Goal: Transaction & Acquisition: Purchase product/service

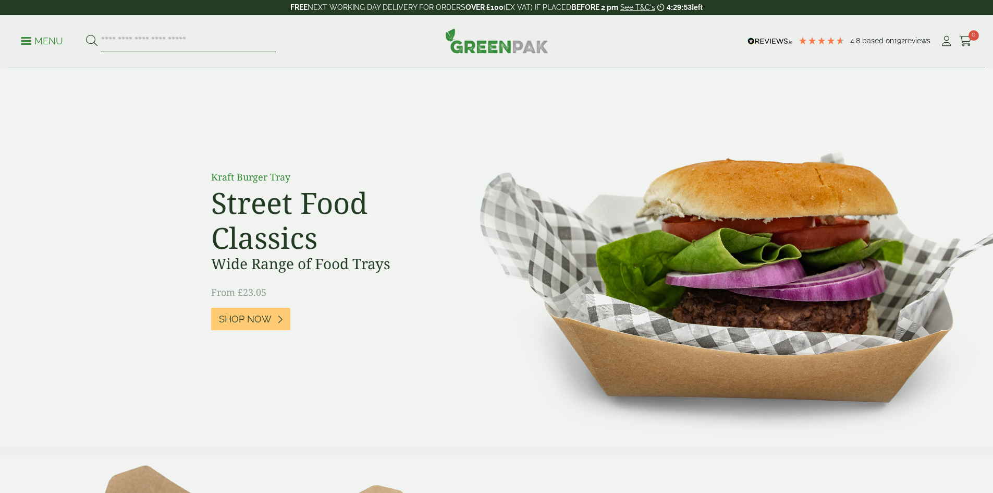
click at [144, 44] on input "search" at bounding box center [188, 41] width 175 height 22
type input "**********"
click at [86, 34] on button at bounding box center [91, 41] width 11 height 14
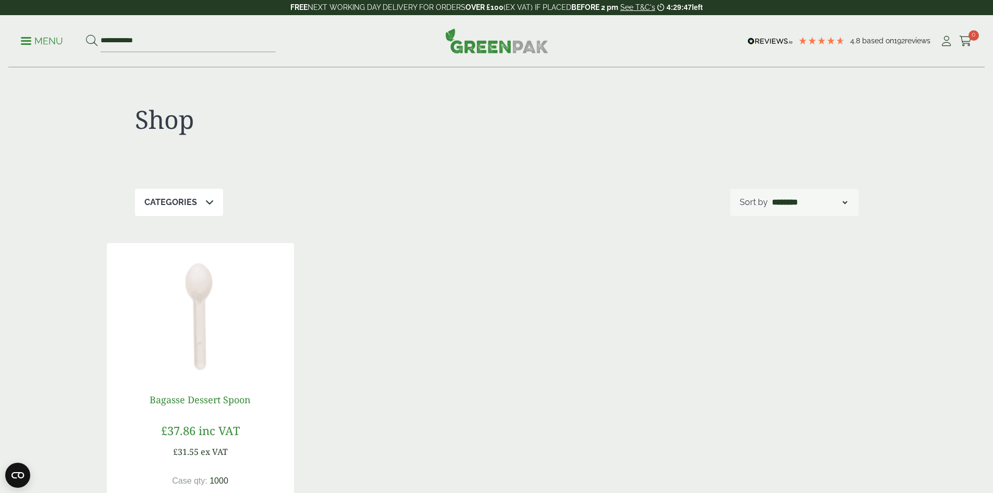
click at [209, 399] on link "Bagasse Dessert Spoon" at bounding box center [200, 399] width 101 height 13
